Goal: Navigation & Orientation: Find specific page/section

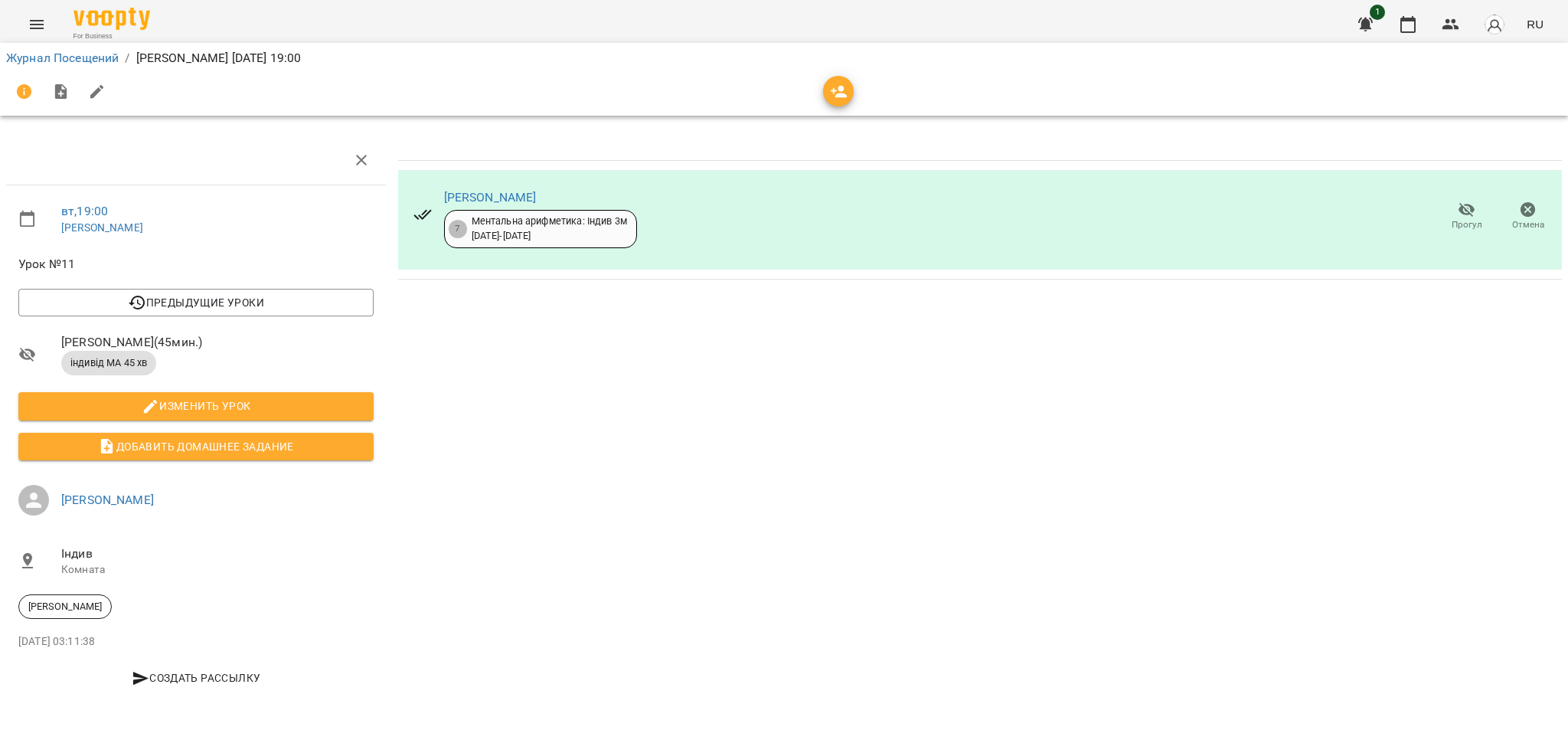
click at [42, 16] on icon "Menu" at bounding box center [37, 24] width 18 height 18
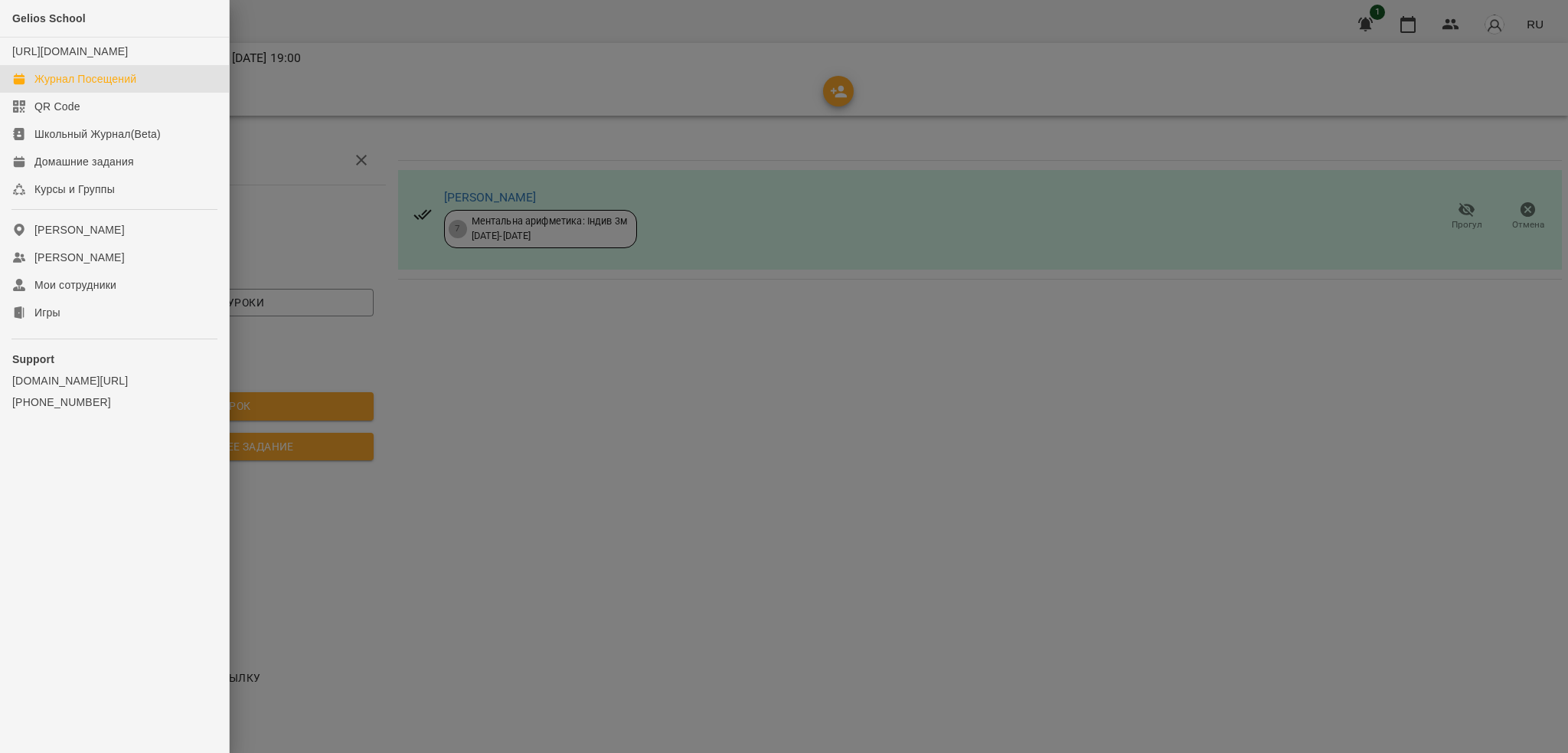
click at [92, 86] on div "Журнал Посещений" at bounding box center [85, 79] width 102 height 16
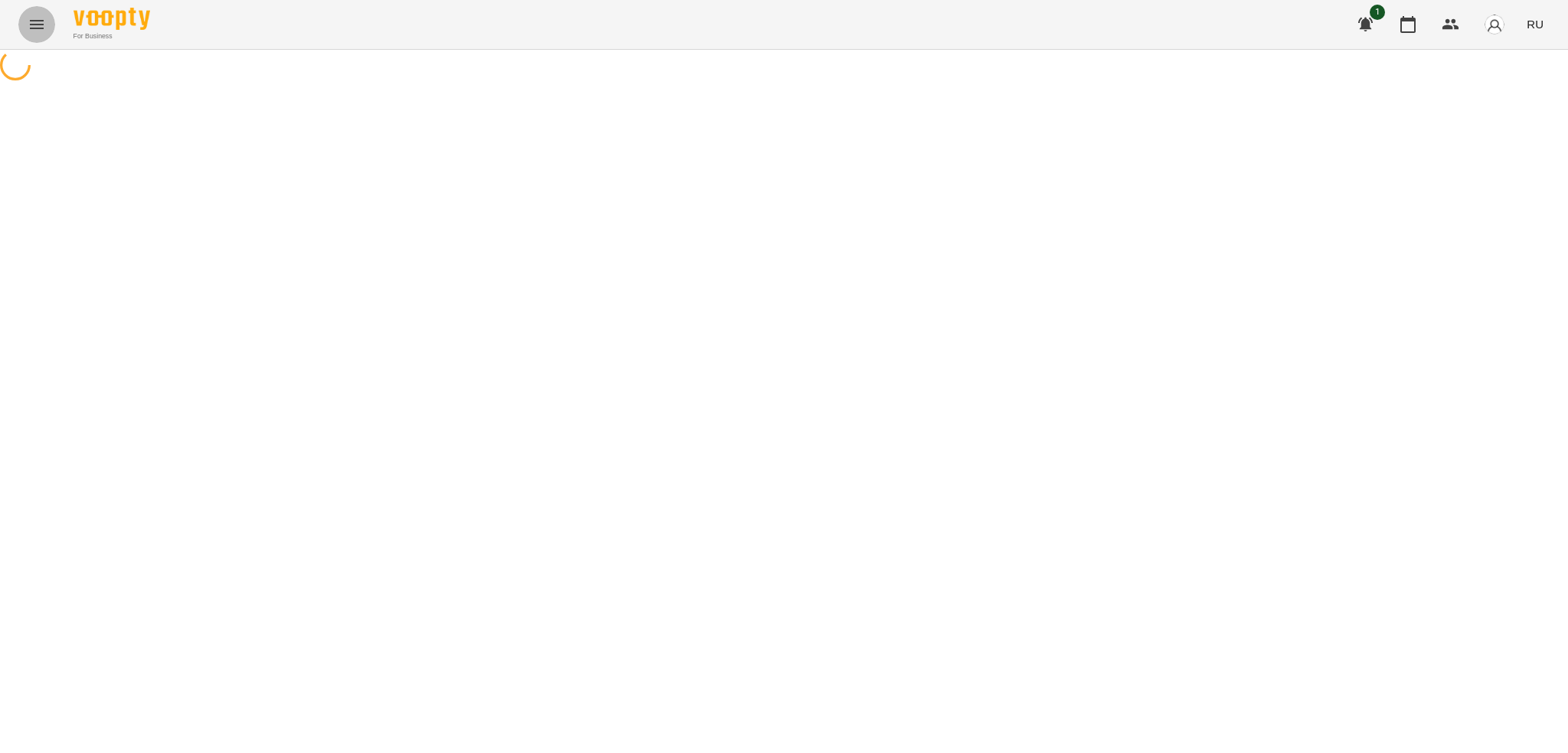
click at [39, 22] on icon "Menu" at bounding box center [37, 24] width 14 height 10
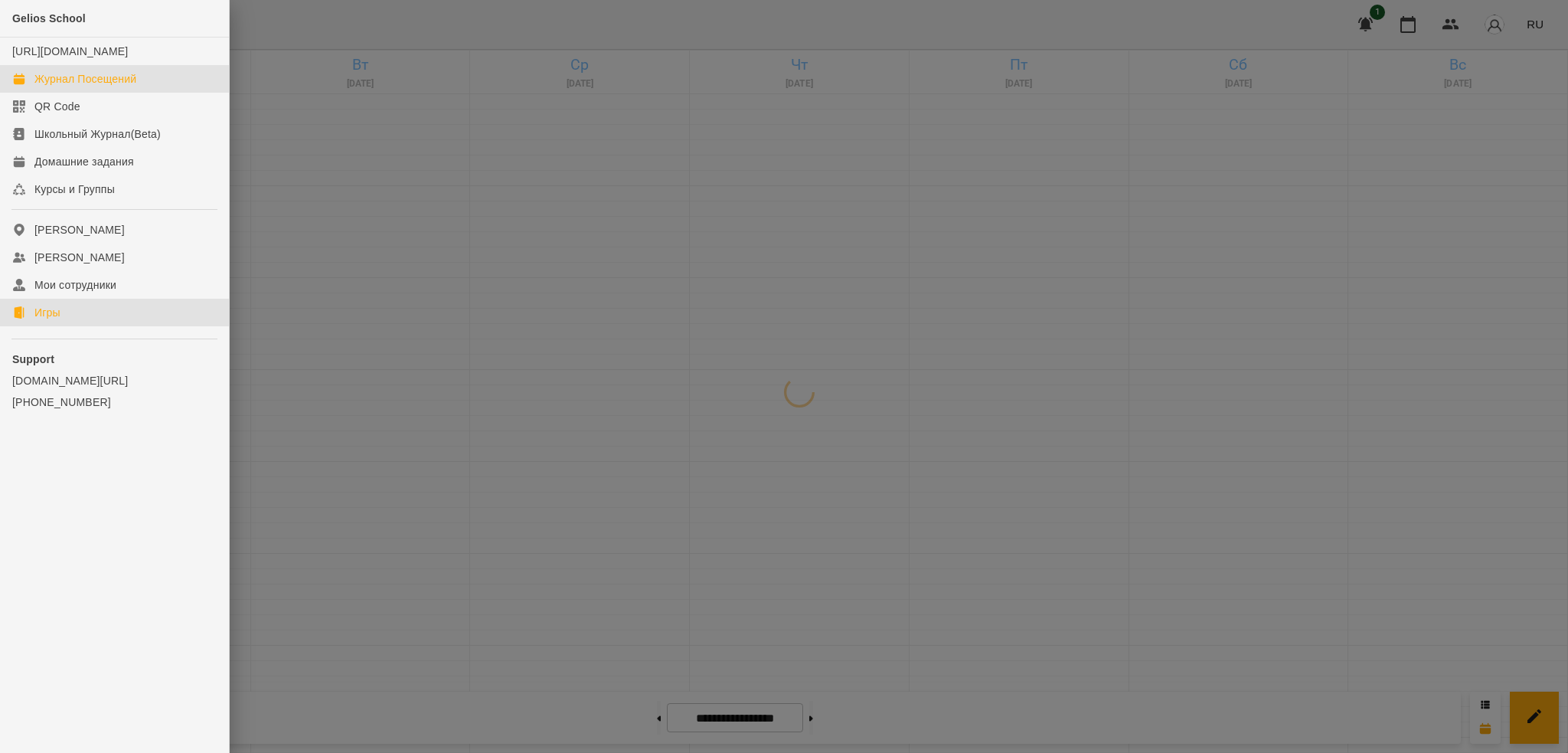
click at [59, 327] on link "Игры" at bounding box center [114, 313] width 229 height 28
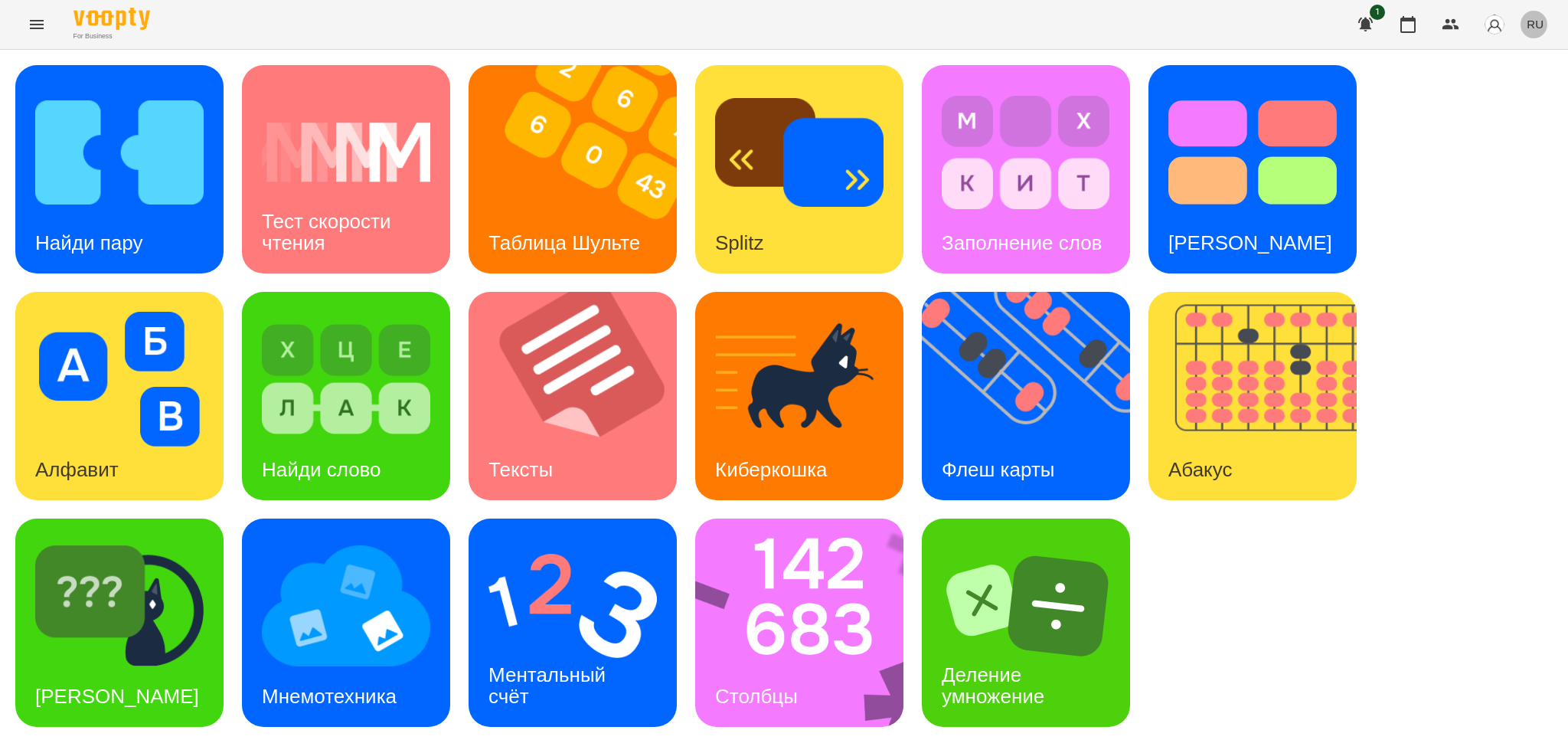
click at [1533, 25] on span "RU" at bounding box center [1535, 24] width 17 height 16
click at [1512, 87] on div "Українська" at bounding box center [1506, 86] width 78 height 28
click at [1006, 420] on img at bounding box center [1035, 396] width 227 height 209
